Goal: Task Accomplishment & Management: Use online tool/utility

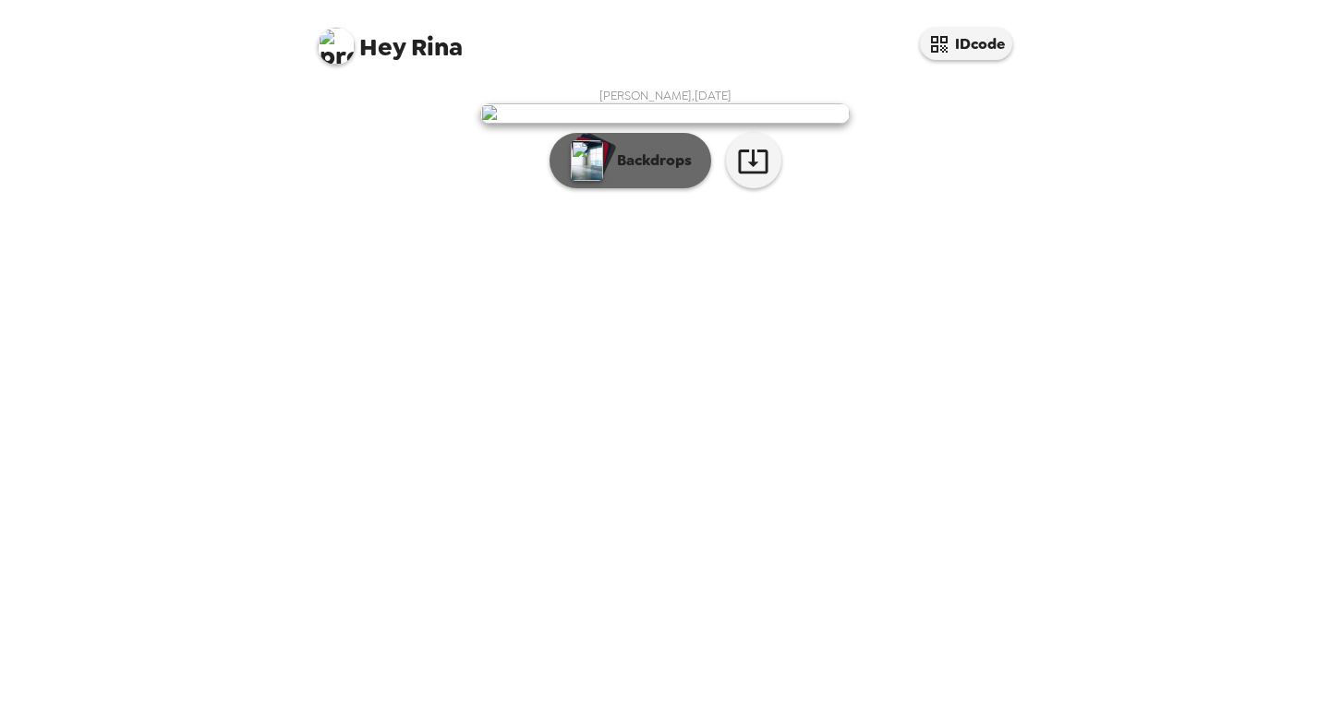
click at [631, 172] on p "Backdrops" at bounding box center [650, 161] width 84 height 22
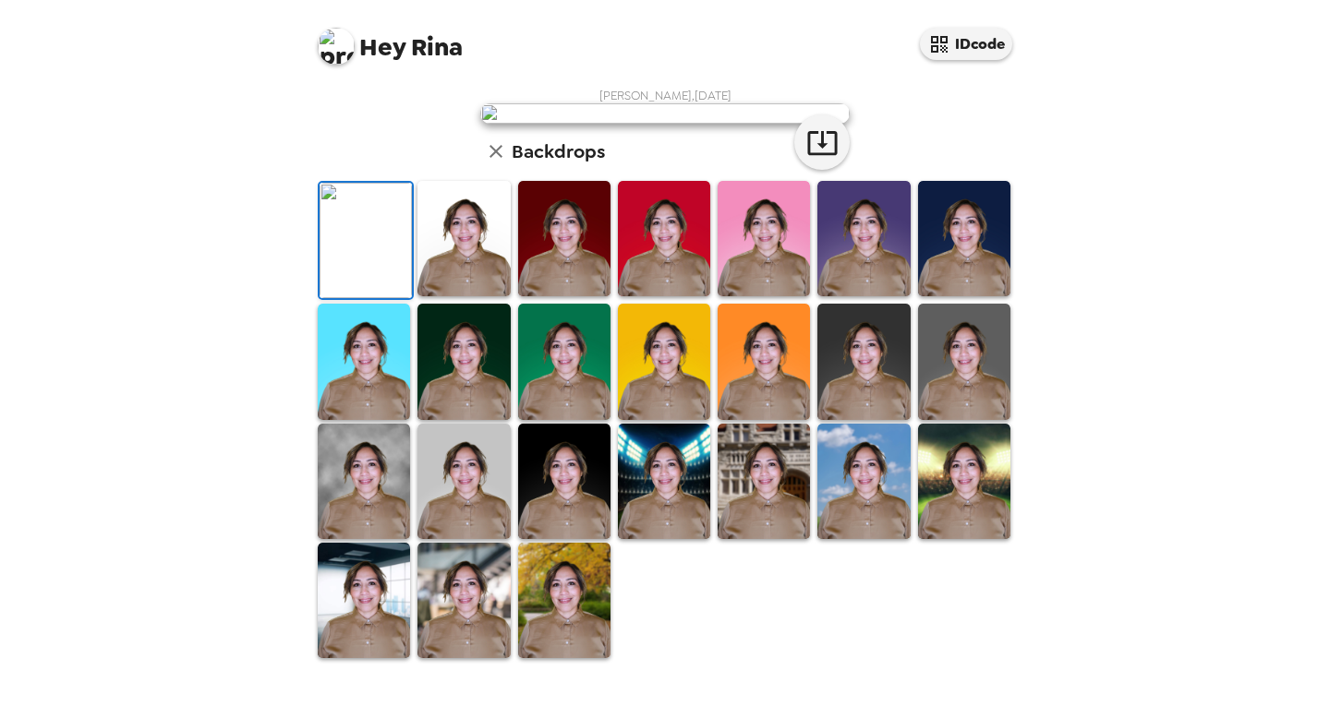
scroll to position [211, 0]
click at [488, 419] on img at bounding box center [463, 361] width 92 height 115
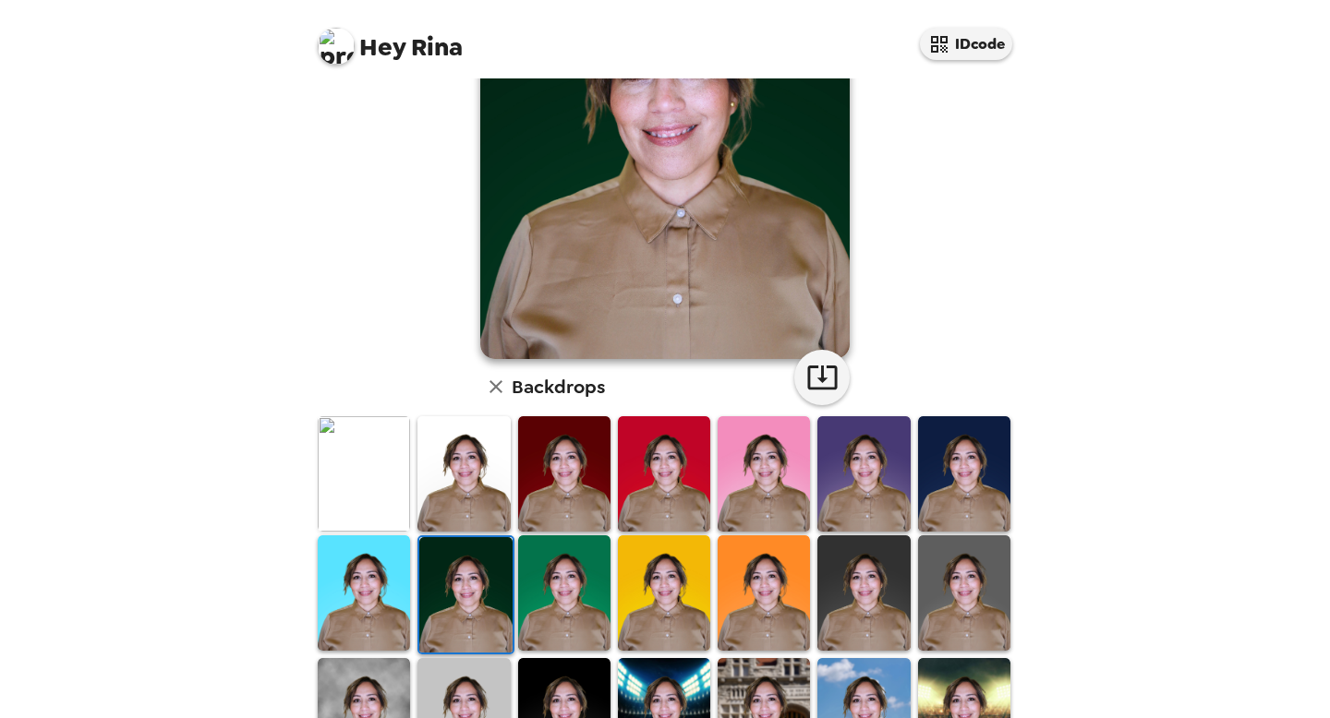
scroll to position [198, 0]
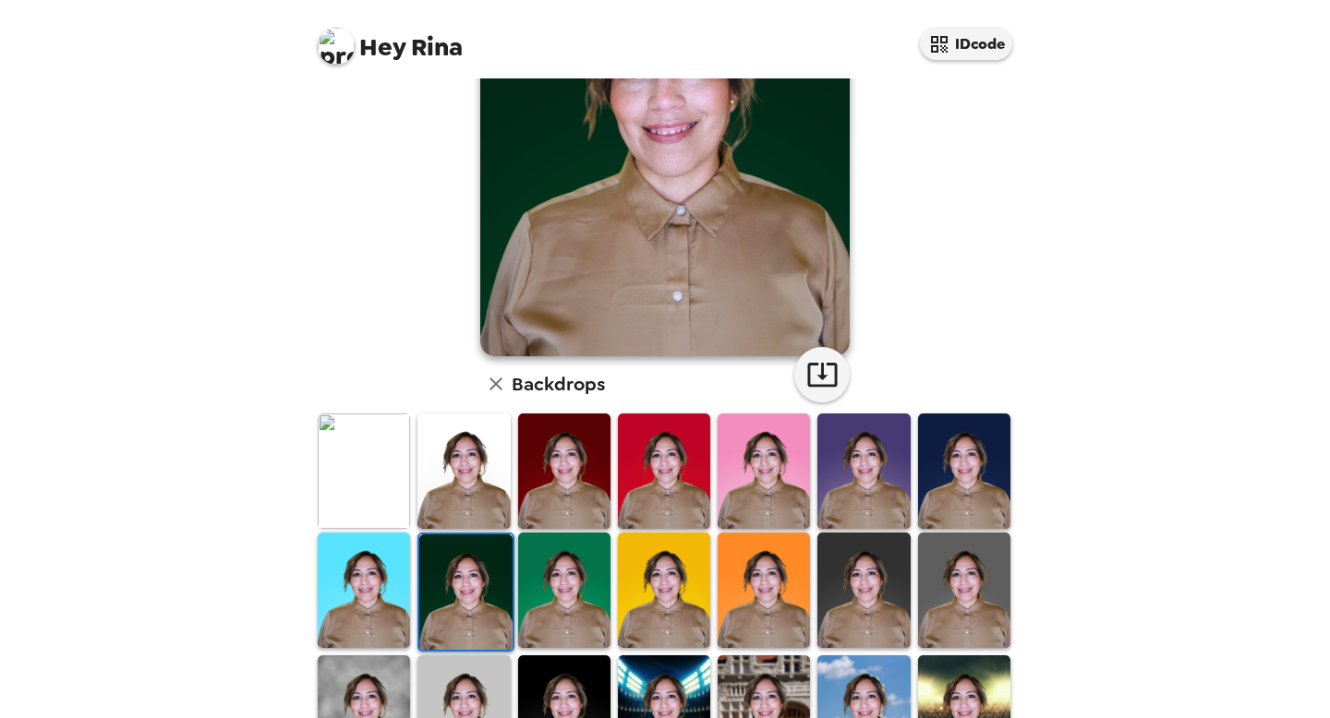
click at [848, 582] on img at bounding box center [863, 590] width 92 height 115
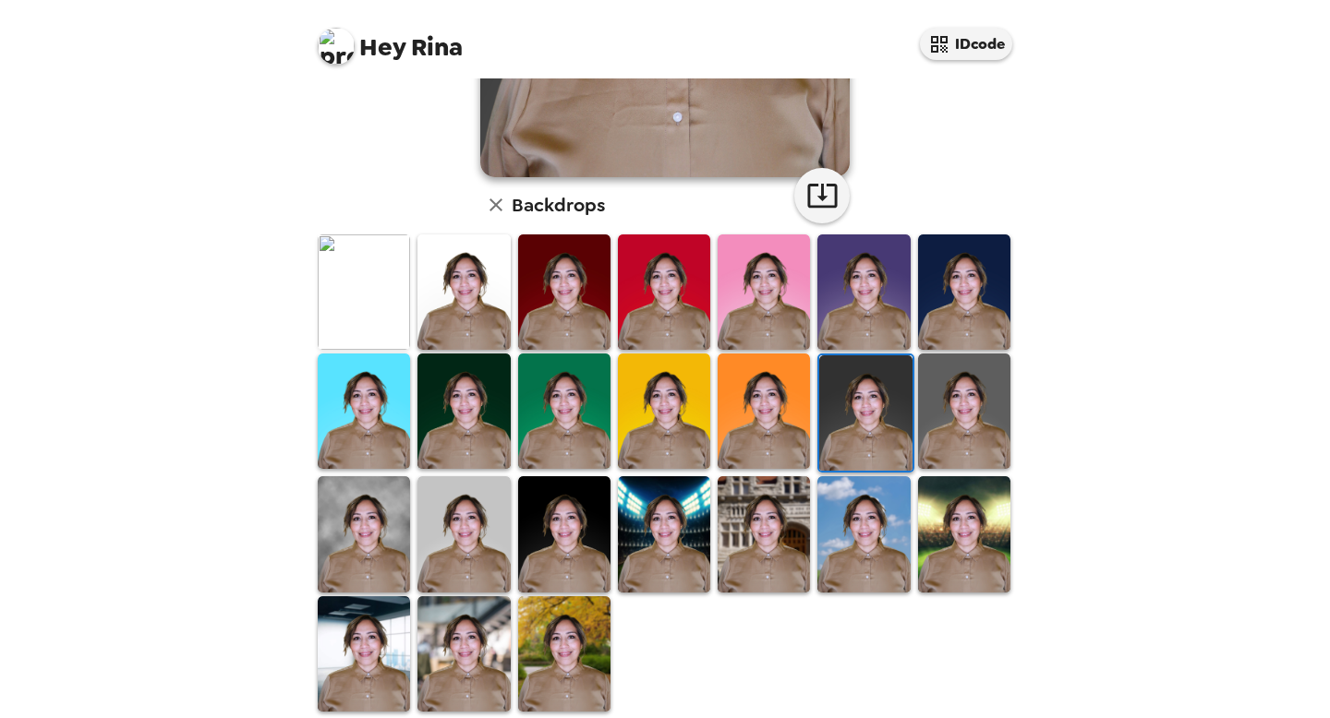
scroll to position [401, 0]
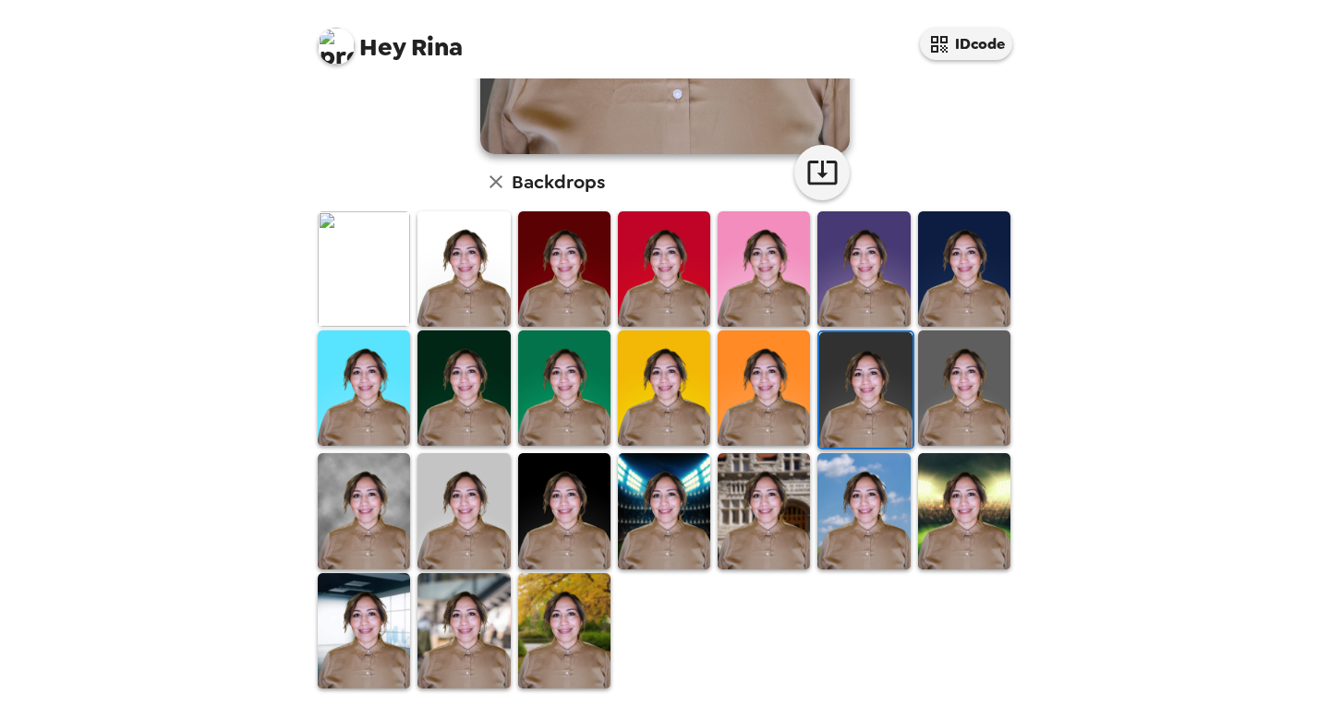
click at [480, 652] on img at bounding box center [463, 630] width 92 height 115
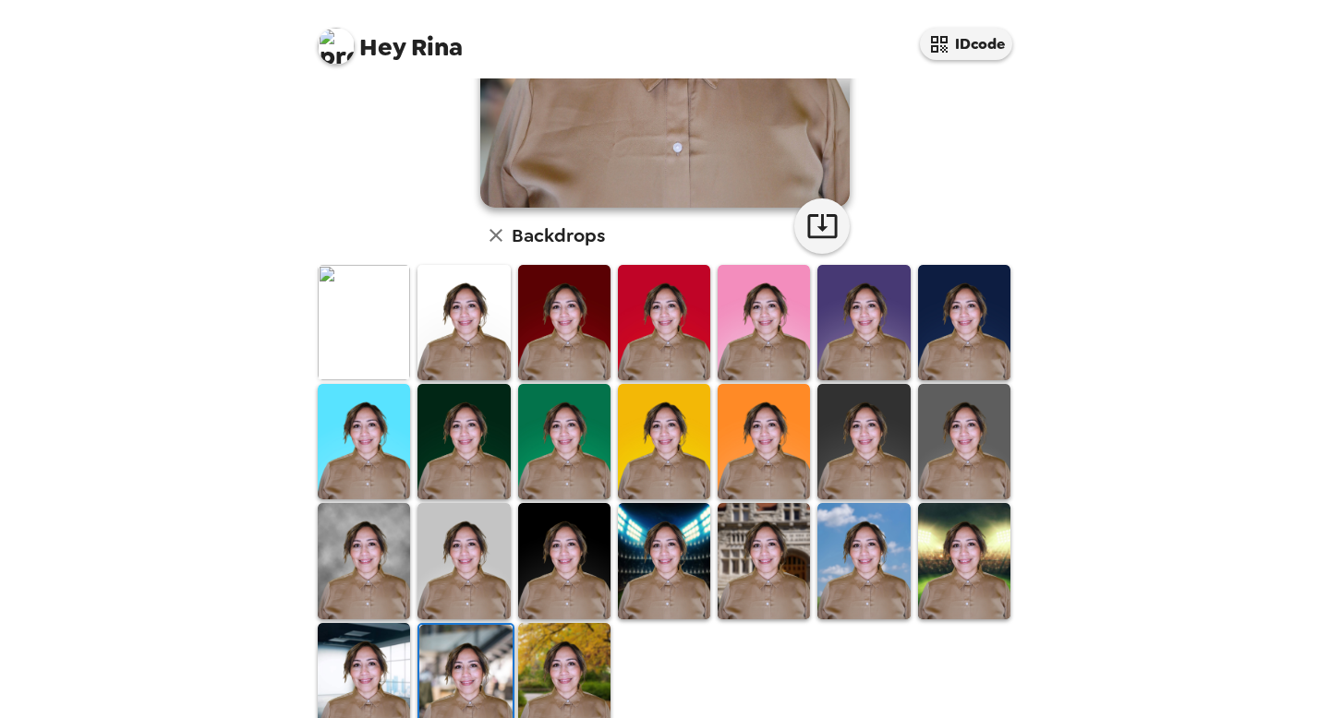
scroll to position [347, 0]
click at [584, 558] on img at bounding box center [564, 559] width 92 height 115
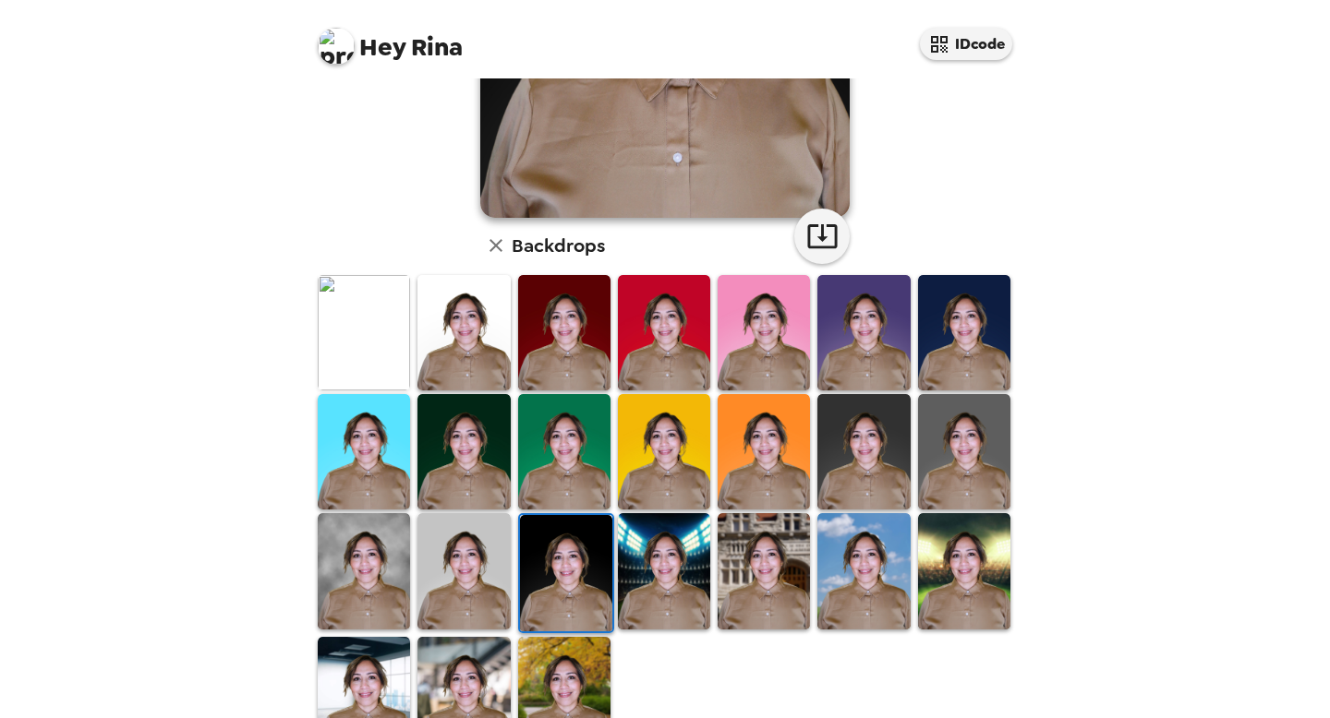
scroll to position [401, 0]
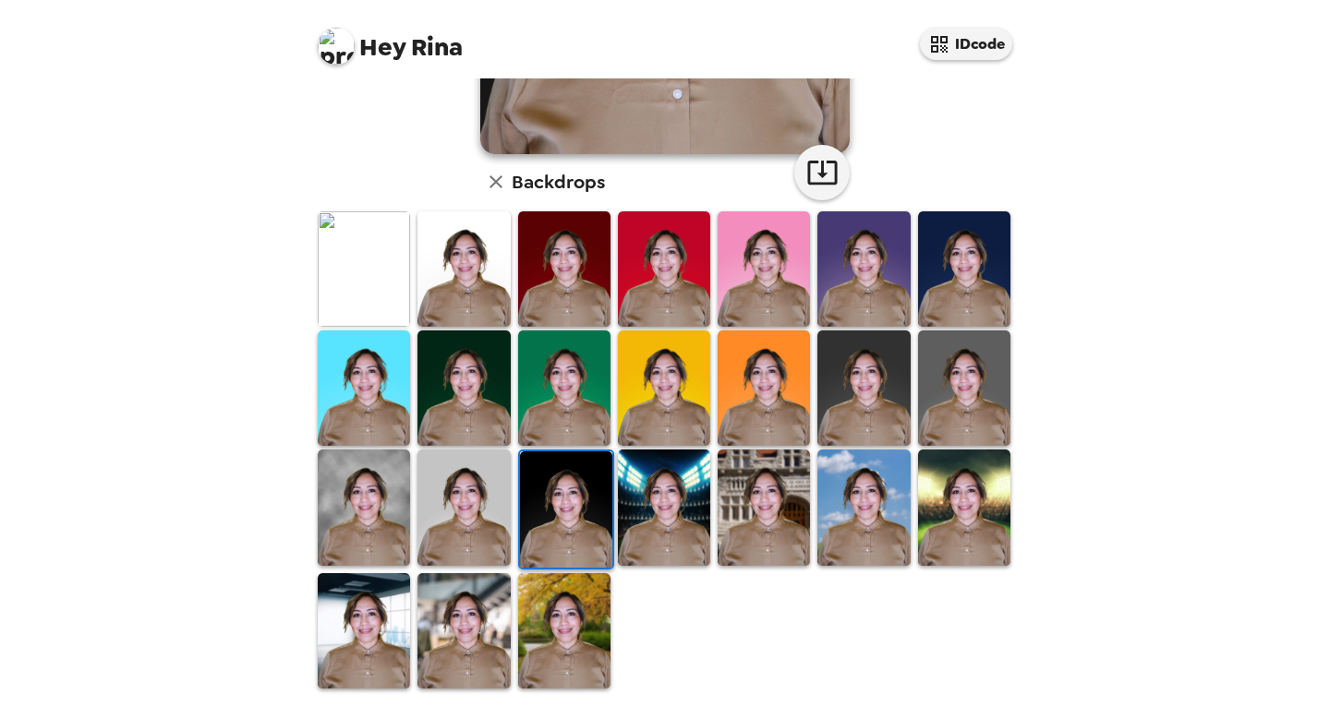
click at [756, 486] on img at bounding box center [763, 507] width 92 height 115
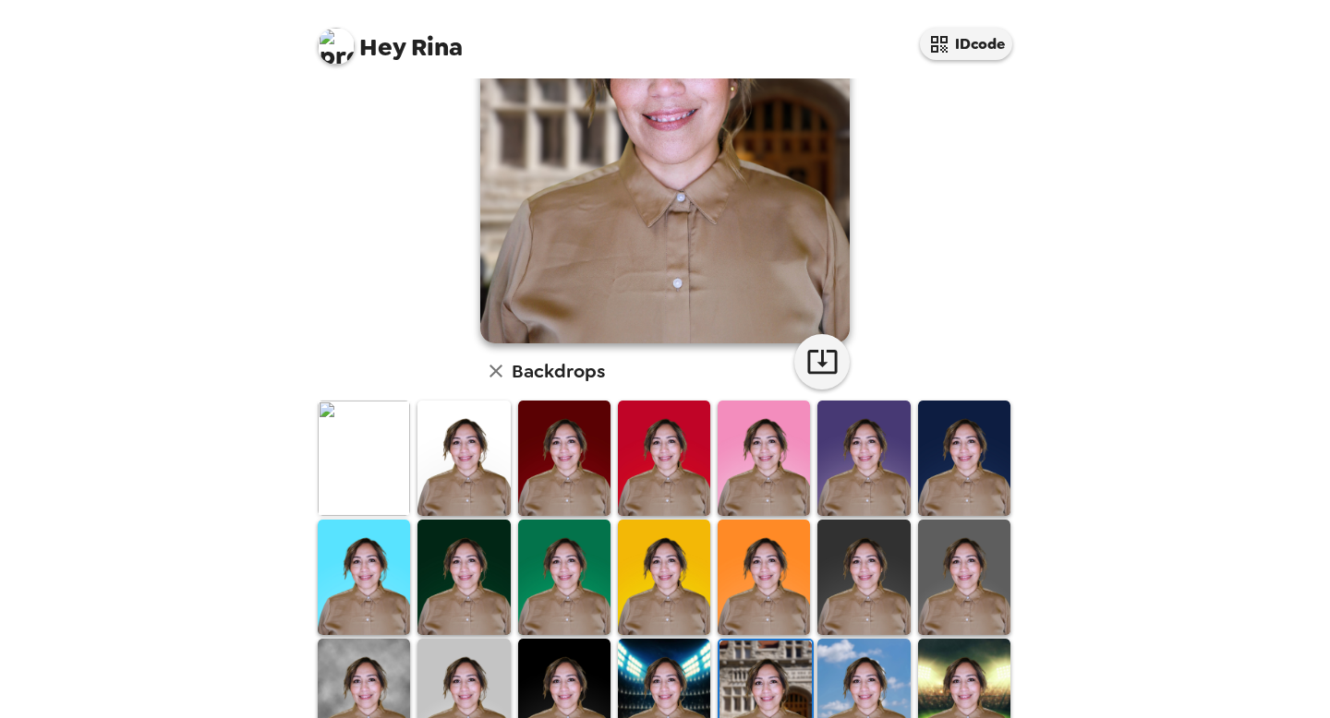
scroll to position [0, 0]
